Goal: Communication & Community: Answer question/provide support

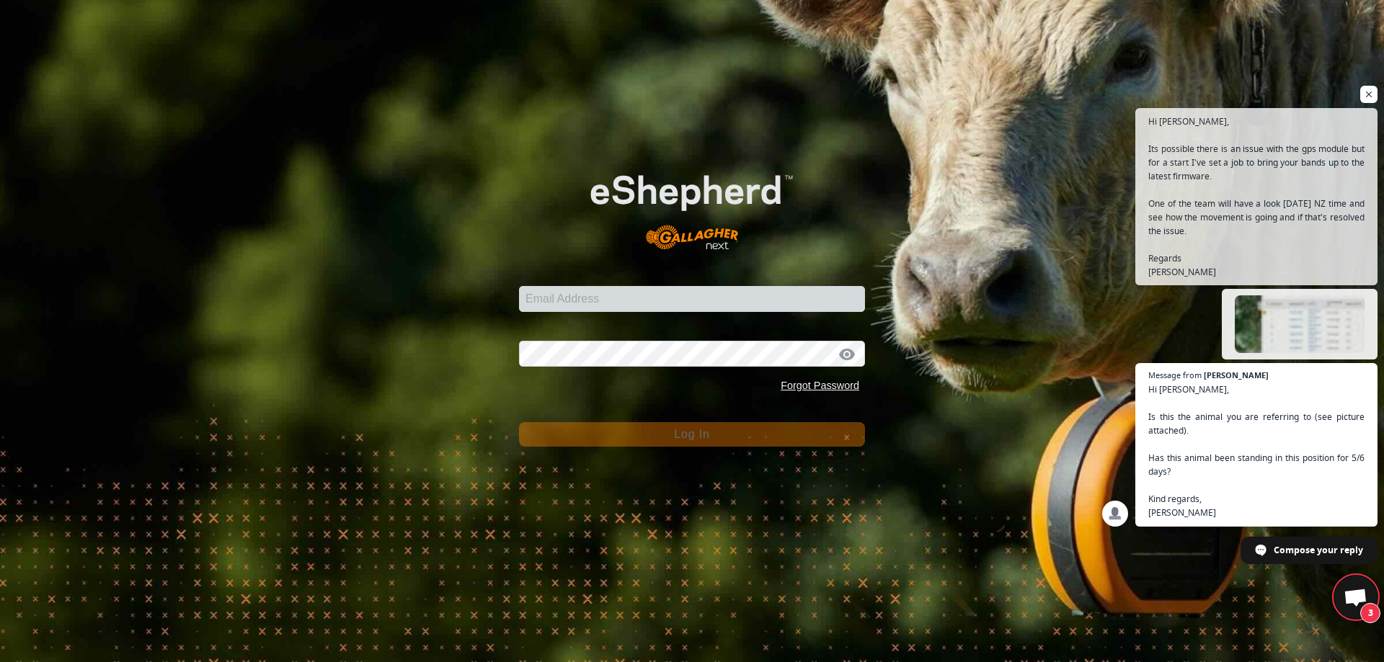
scroll to position [6553, 0]
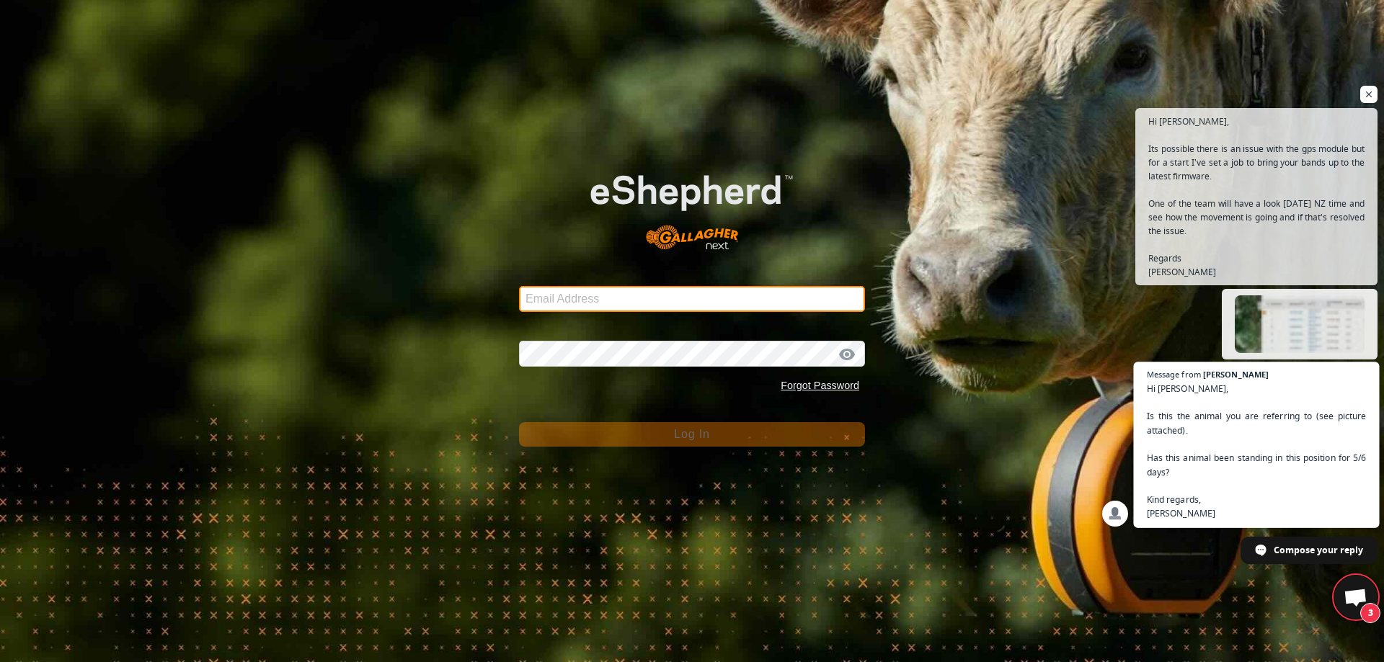
type input "[EMAIL_ADDRESS][DOMAIN_NAME]"
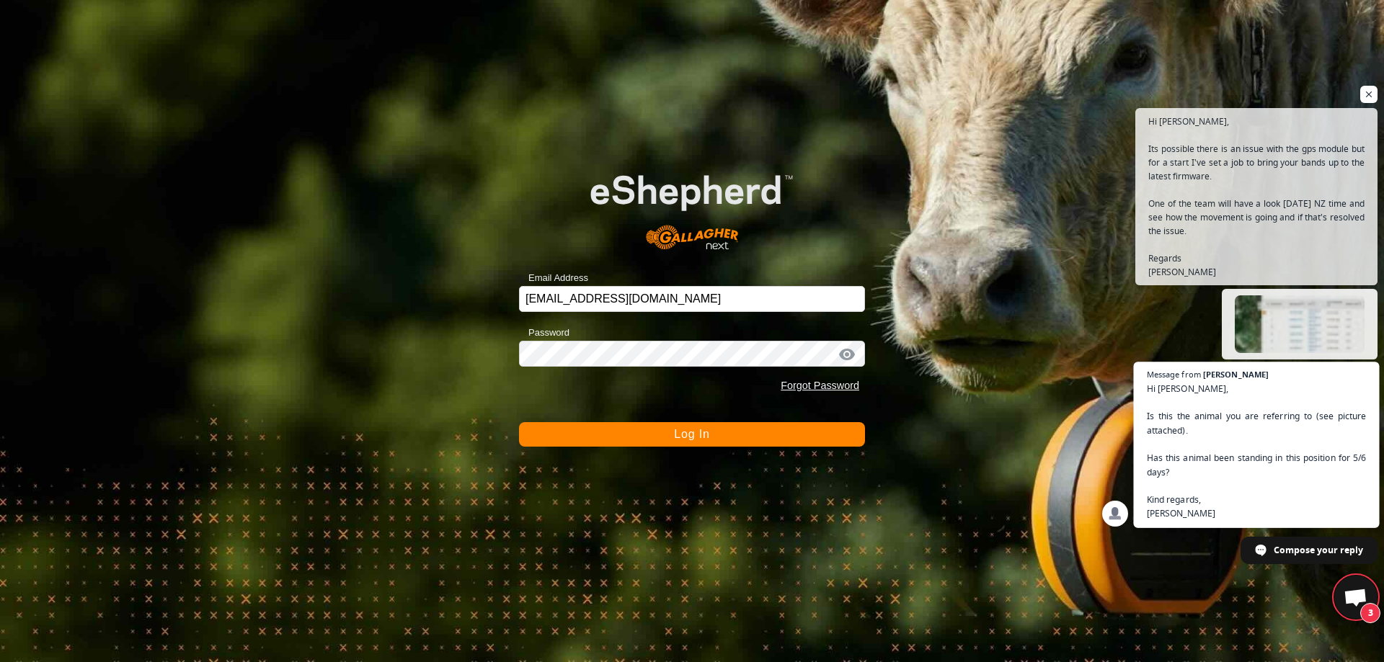
click at [1243, 501] on span "Hi [PERSON_NAME], Is this the animal you are referring to (see picture attached…" at bounding box center [1257, 451] width 220 height 139
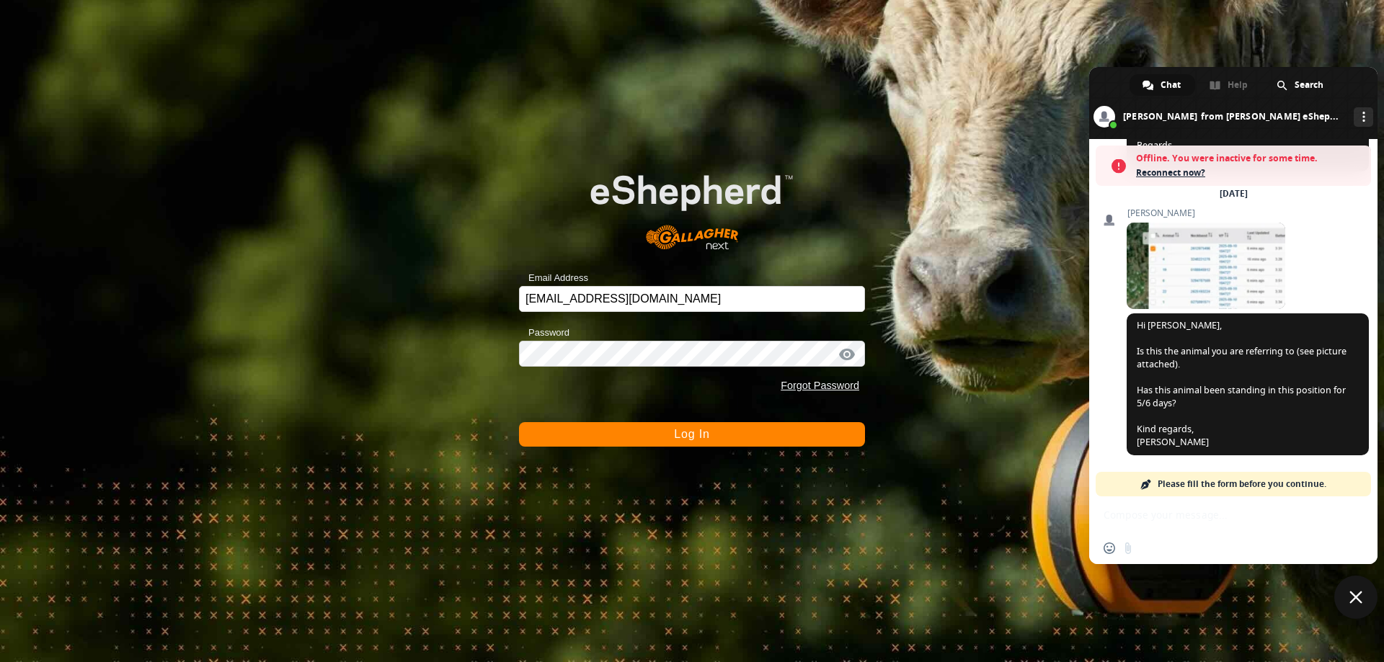
scroll to position [6612, 0]
click at [1145, 263] on span at bounding box center [1206, 266] width 159 height 86
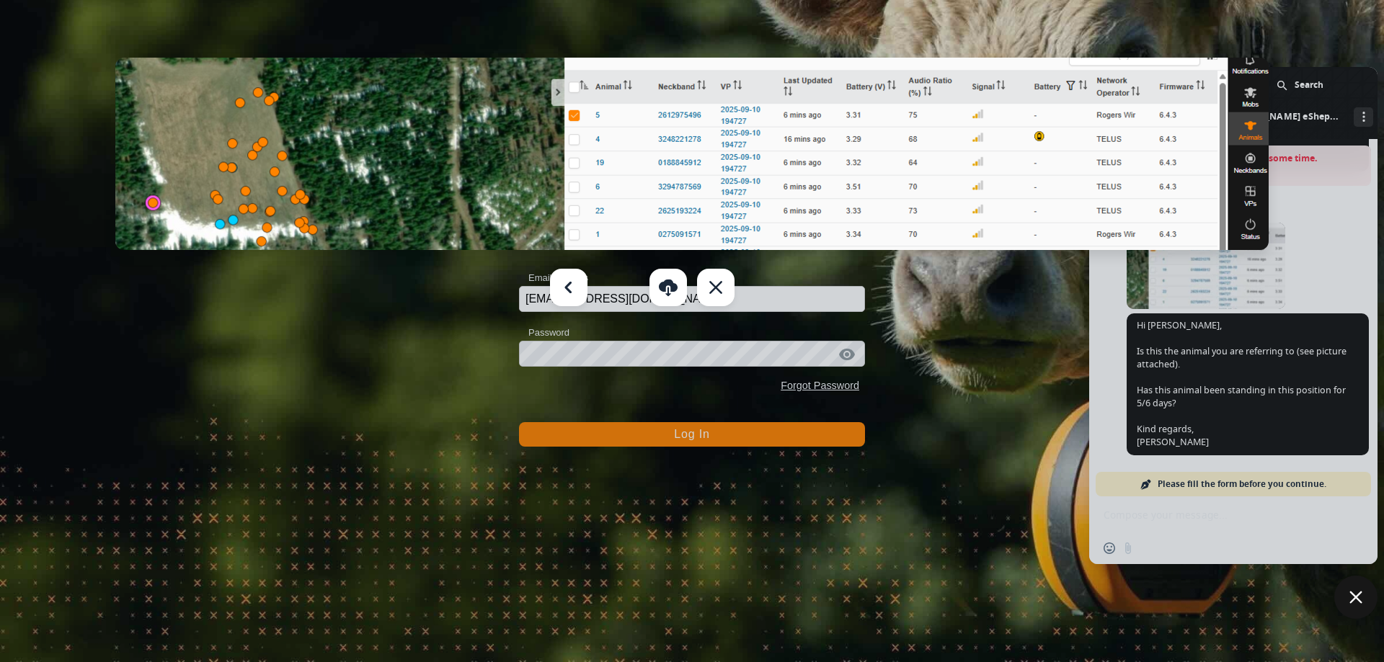
click at [985, 398] on div at bounding box center [692, 331] width 1384 height 662
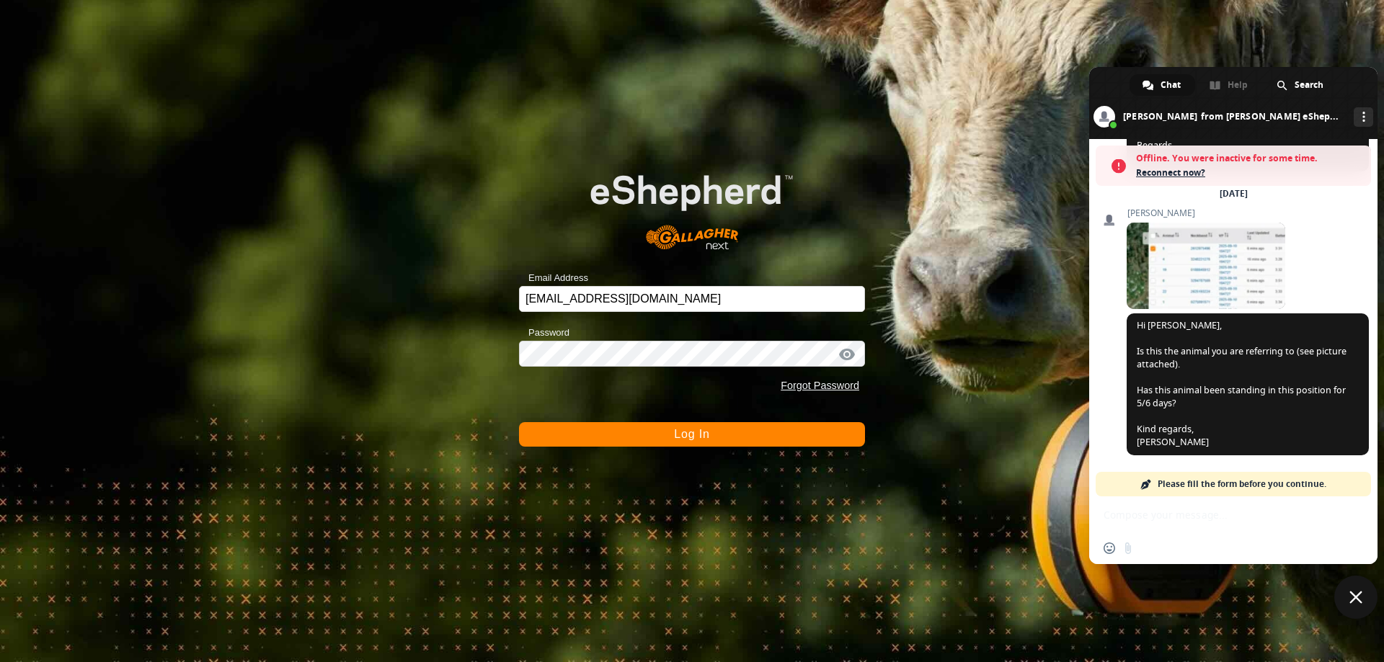
click at [1191, 514] on div "Insert an emoji Send a file" at bounding box center [1233, 531] width 288 height 68
click at [1159, 547] on div "Insert an emoji Send a file" at bounding box center [1233, 549] width 288 height 32
click at [1220, 435] on span "Hi [PERSON_NAME], Is this the animal you are referring to (see picture attached…" at bounding box center [1248, 385] width 242 height 142
click at [1223, 435] on span "Hi [PERSON_NAME], Is this the animal you are referring to (see picture attached…" at bounding box center [1248, 385] width 242 height 142
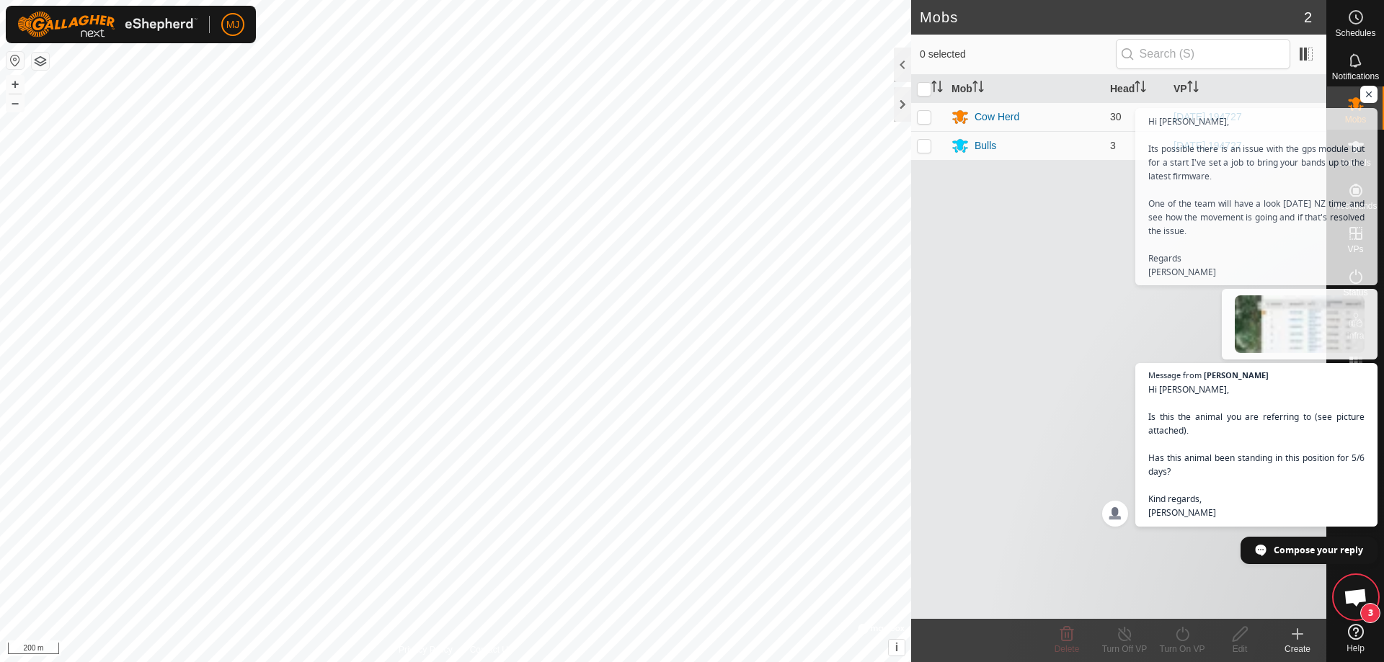
scroll to position [6553, 0]
click at [556, 662] on html "MJ Schedules Notifications Mobs Animals Neckbands VPs Status Infra Heatmap Help…" at bounding box center [692, 331] width 1384 height 662
click at [1294, 553] on span "Compose your reply" at bounding box center [1319, 549] width 90 height 25
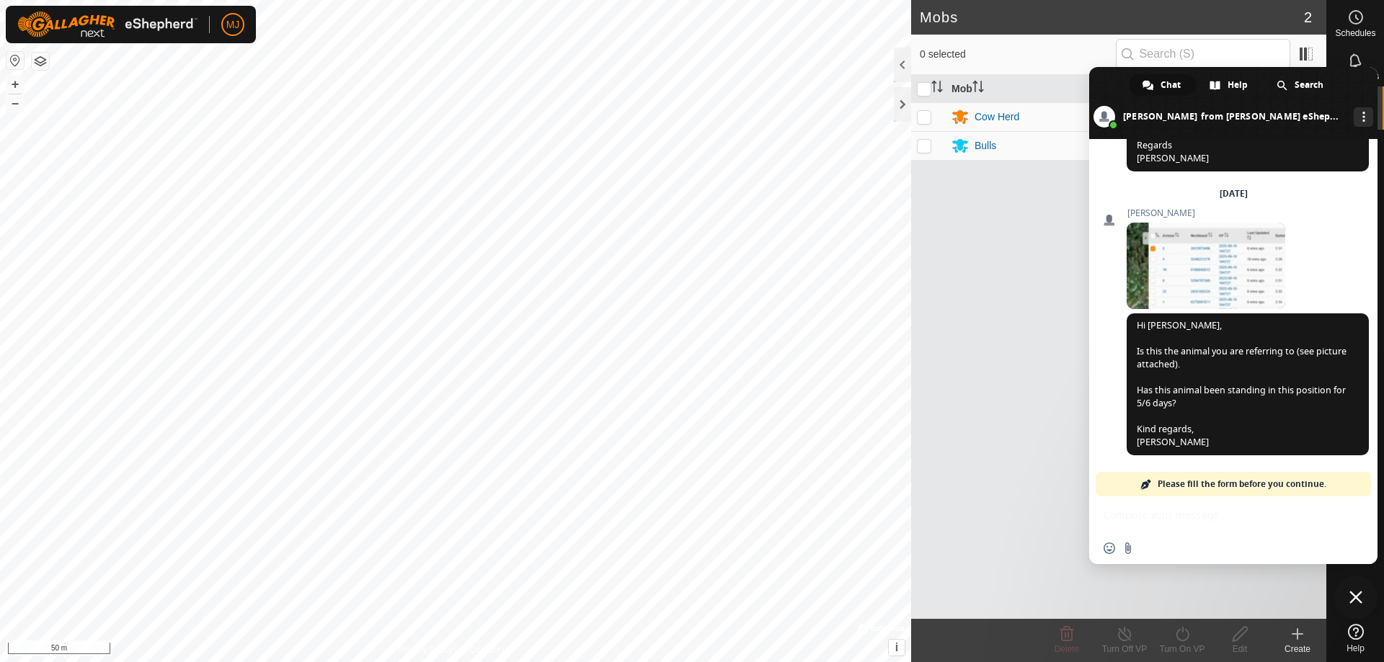
scroll to position [6565, 0]
click at [1169, 545] on div "Insert an emoji Send a file" at bounding box center [1233, 549] width 288 height 32
click at [1127, 546] on input "Send a file" at bounding box center [1128, 549] width 12 height 12
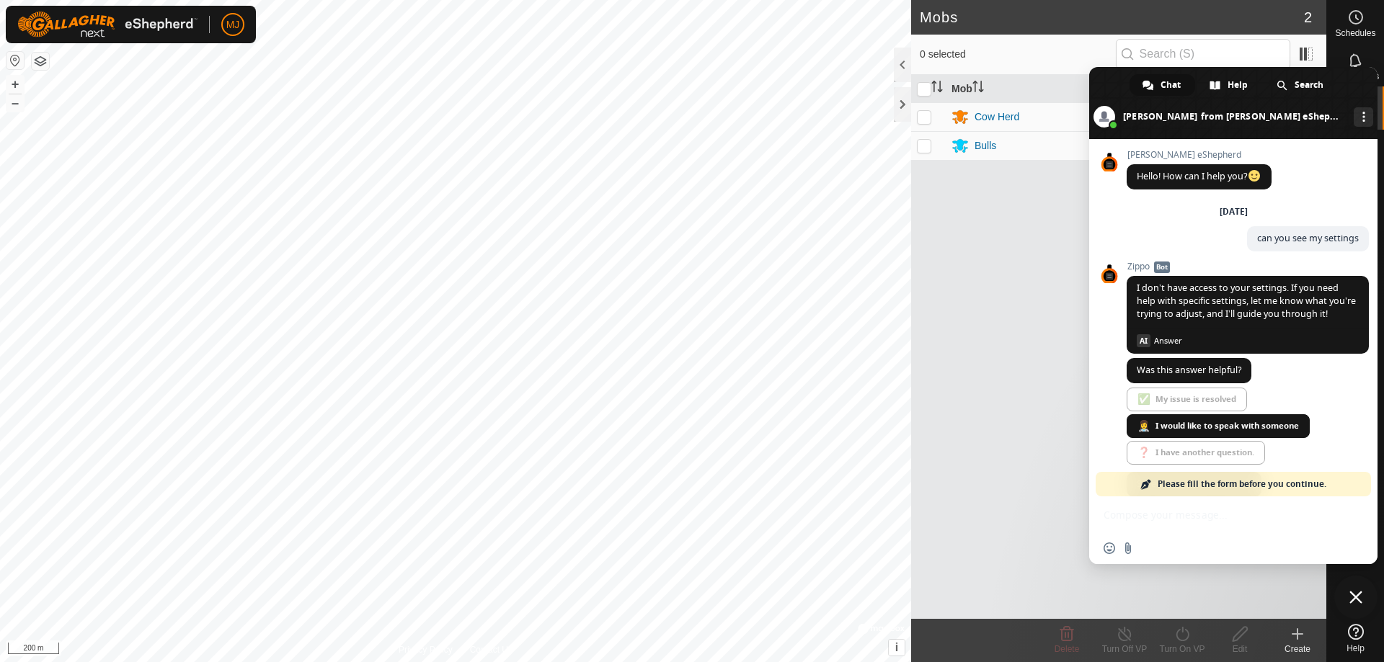
scroll to position [6565, 0]
